Goal: Information Seeking & Learning: Learn about a topic

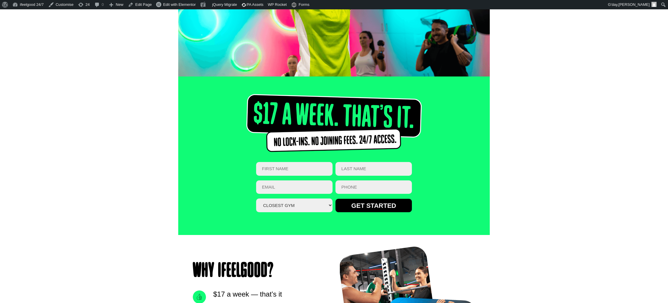
scroll to position [182, 0]
